Goal: Information Seeking & Learning: Learn about a topic

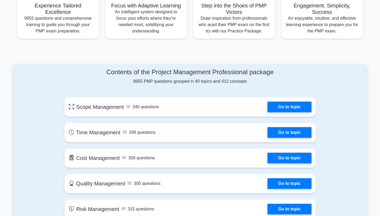
scroll to position [227, 0]
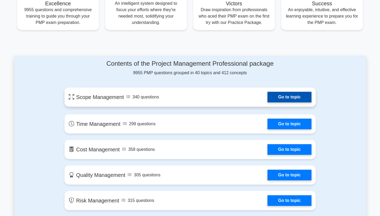
click at [280, 98] on link "Go to topic" at bounding box center [289, 97] width 44 height 11
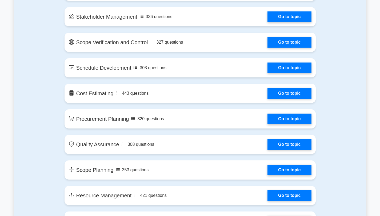
scroll to position [407, 0]
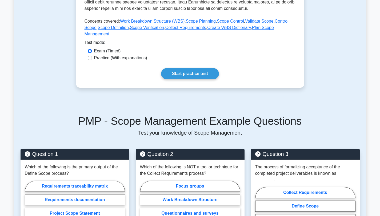
scroll to position [192, 0]
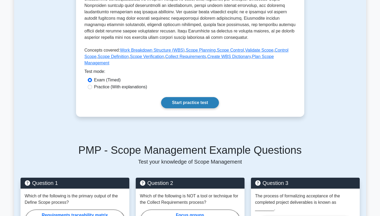
click at [198, 102] on link "Start practice test" at bounding box center [190, 102] width 58 height 11
